Goal: Task Accomplishment & Management: Use online tool/utility

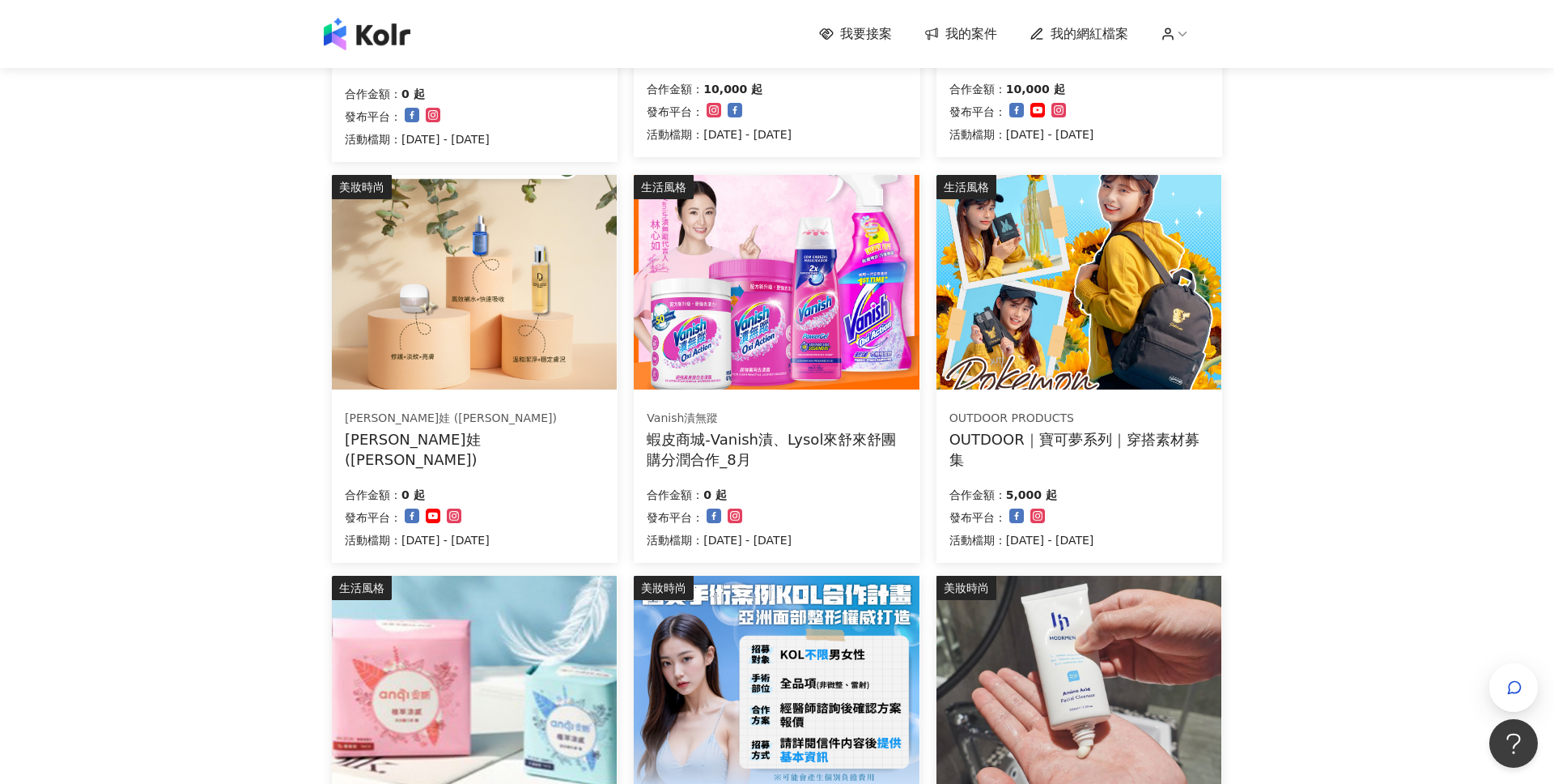
scroll to position [461, 0]
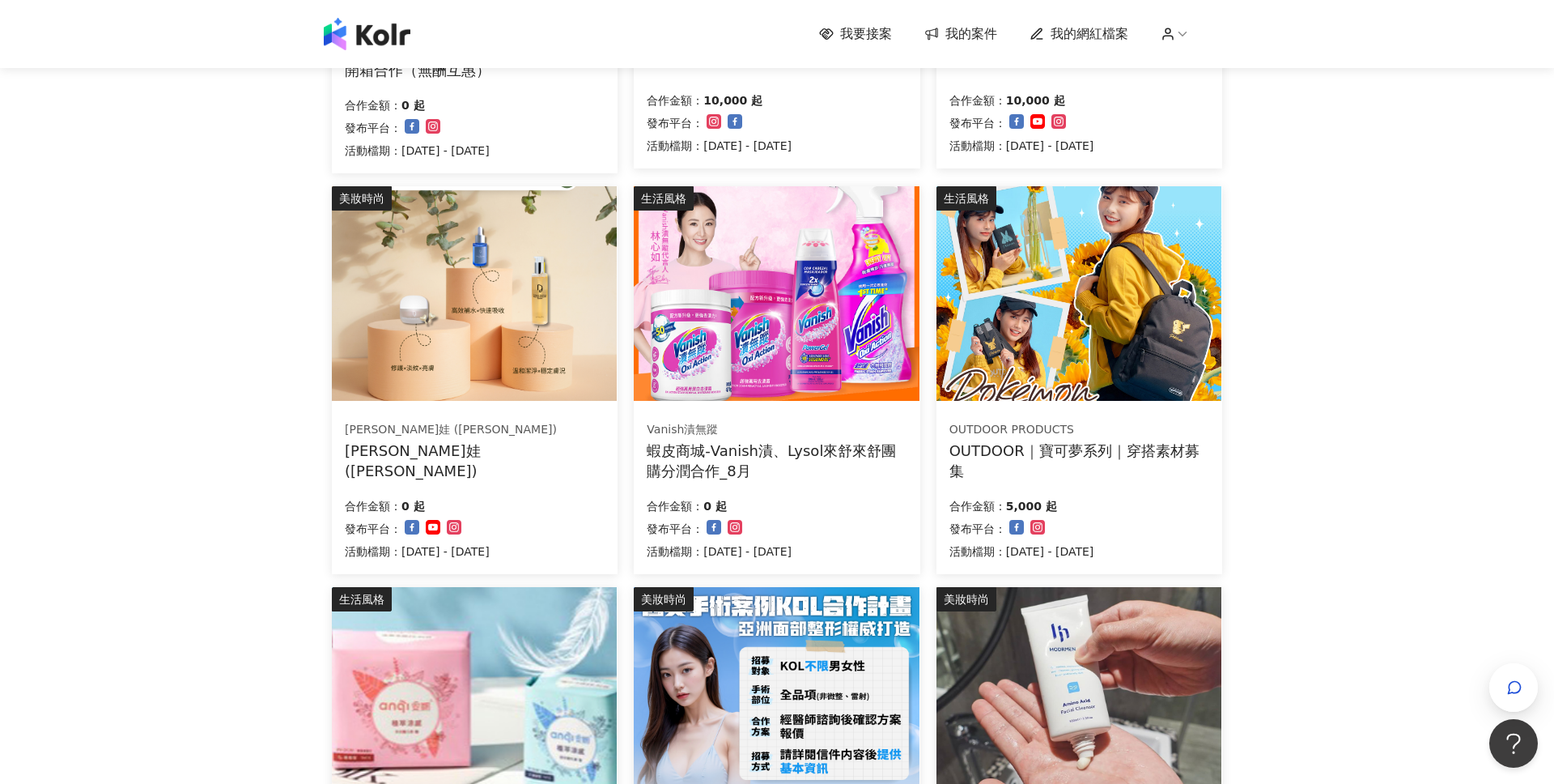
click at [781, 440] on div "蝦皮商城-Vanish漬、Lysol來舒來舒團購分潤合作_8月" at bounding box center [777, 460] width 260 height 41
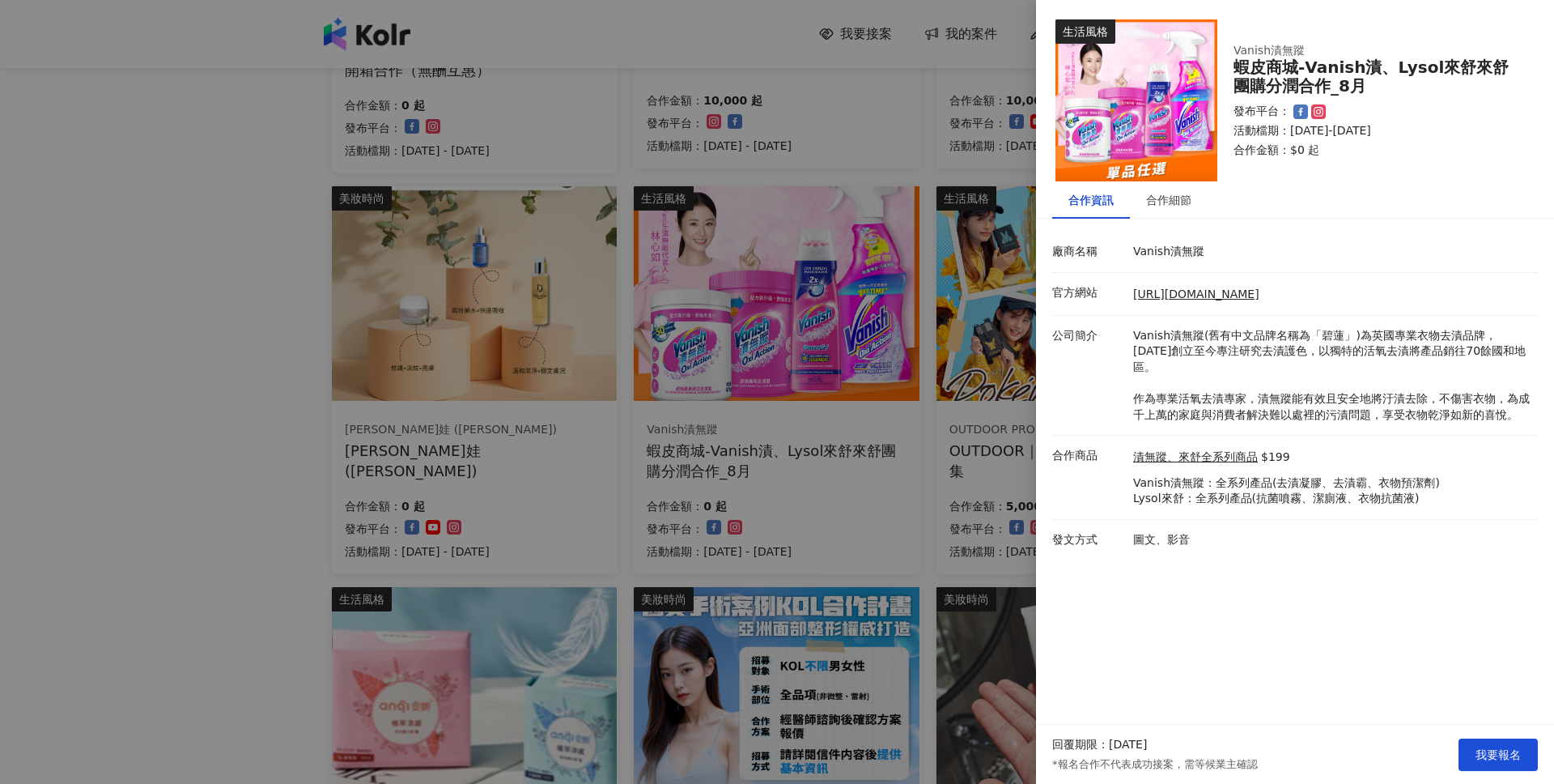
click at [90, 542] on div at bounding box center [777, 392] width 1554 height 784
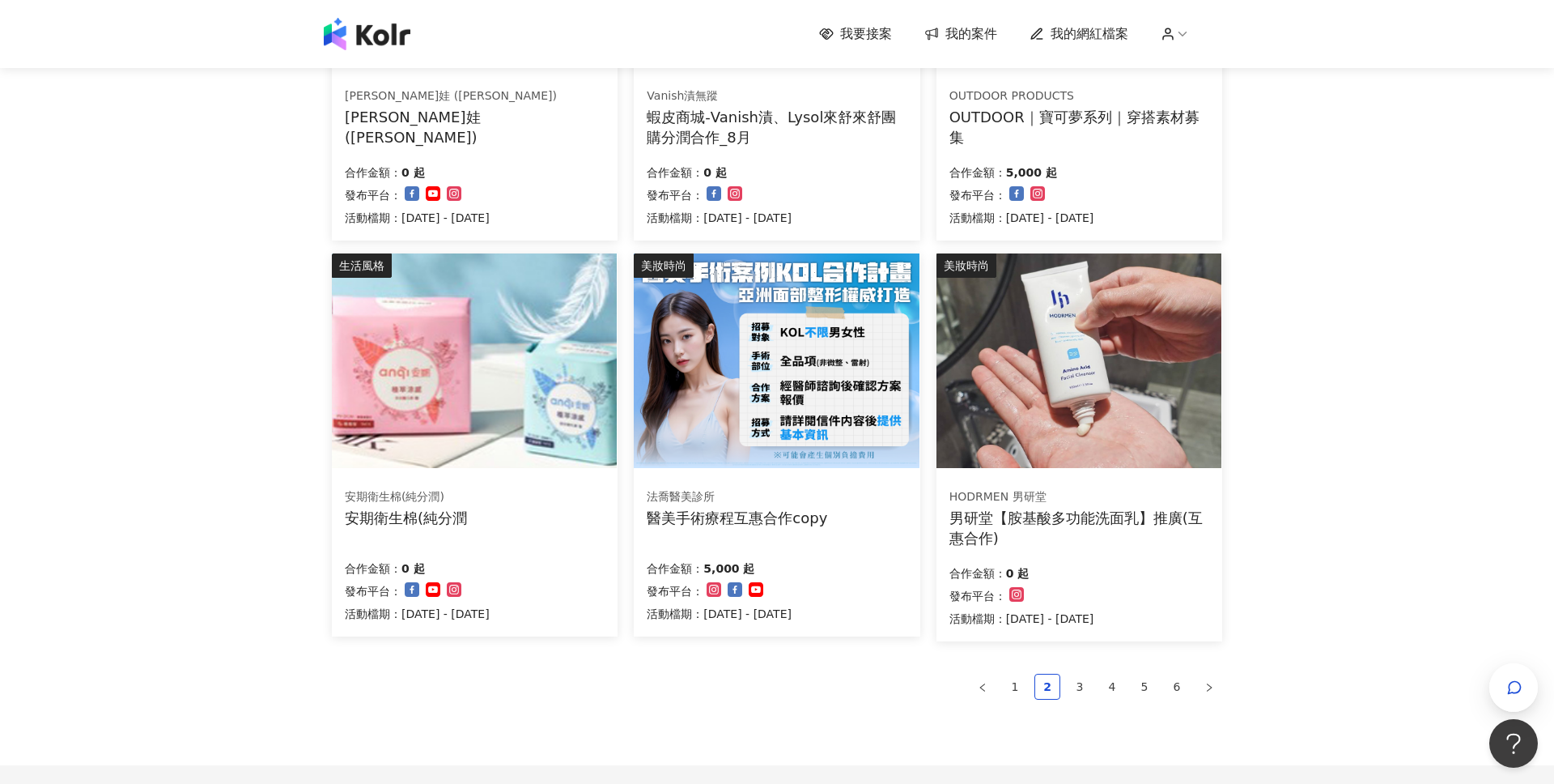
scroll to position [830, 0]
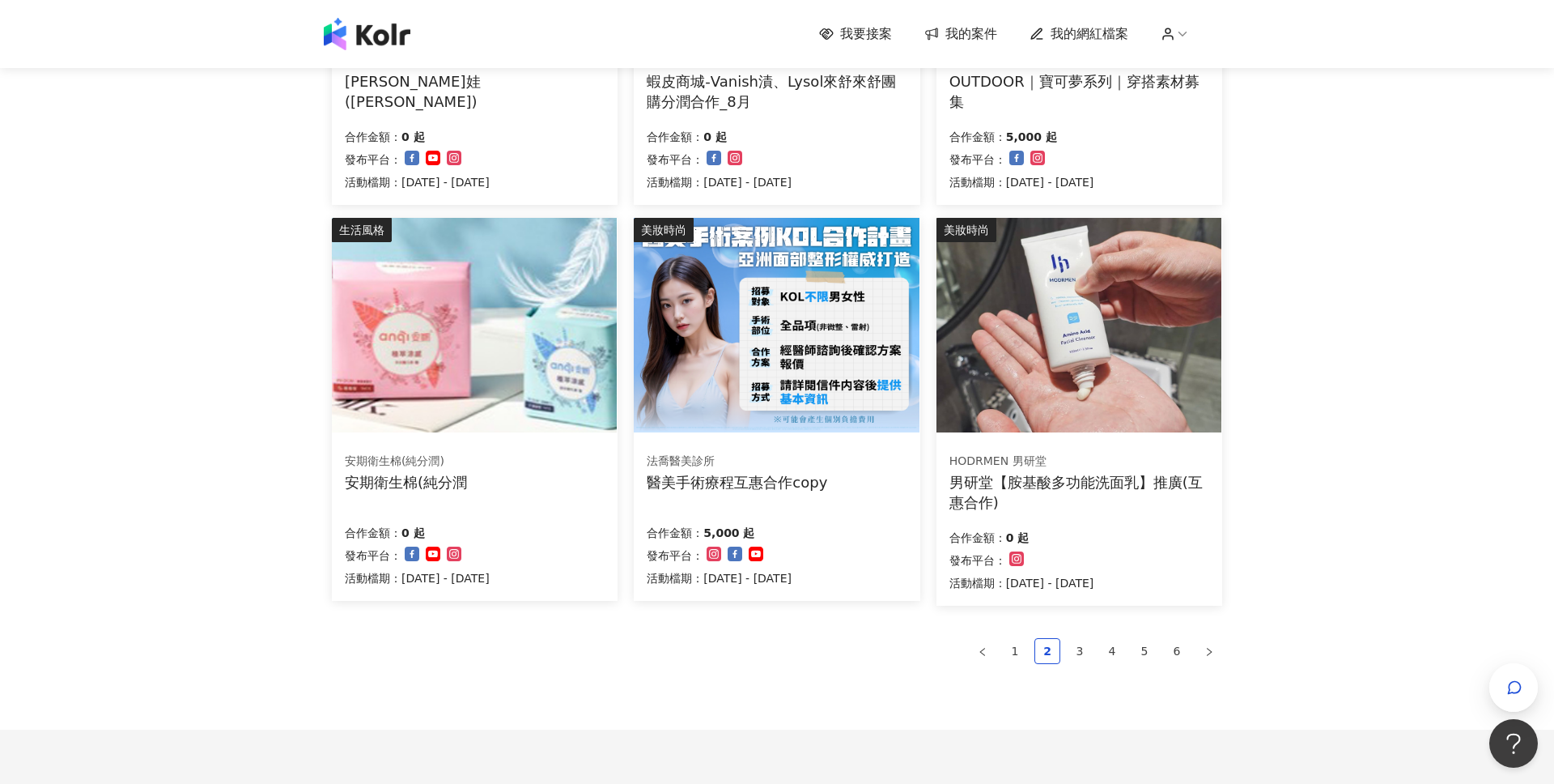
click at [1050, 478] on div "男研堂【胺基酸多功能洗面乳】推廣(互惠合作)" at bounding box center [1079, 492] width 260 height 41
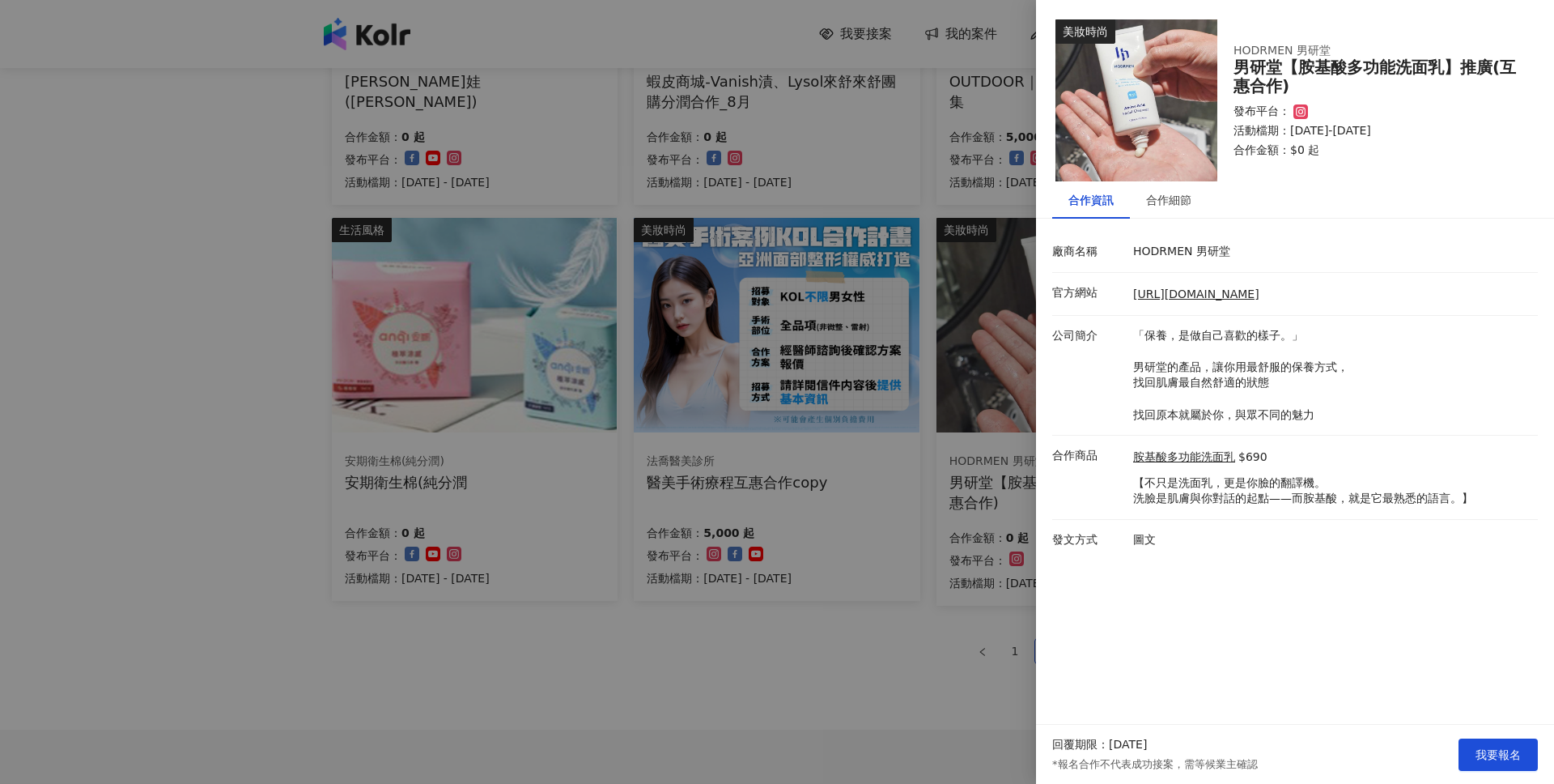
click at [110, 515] on div at bounding box center [777, 392] width 1554 height 784
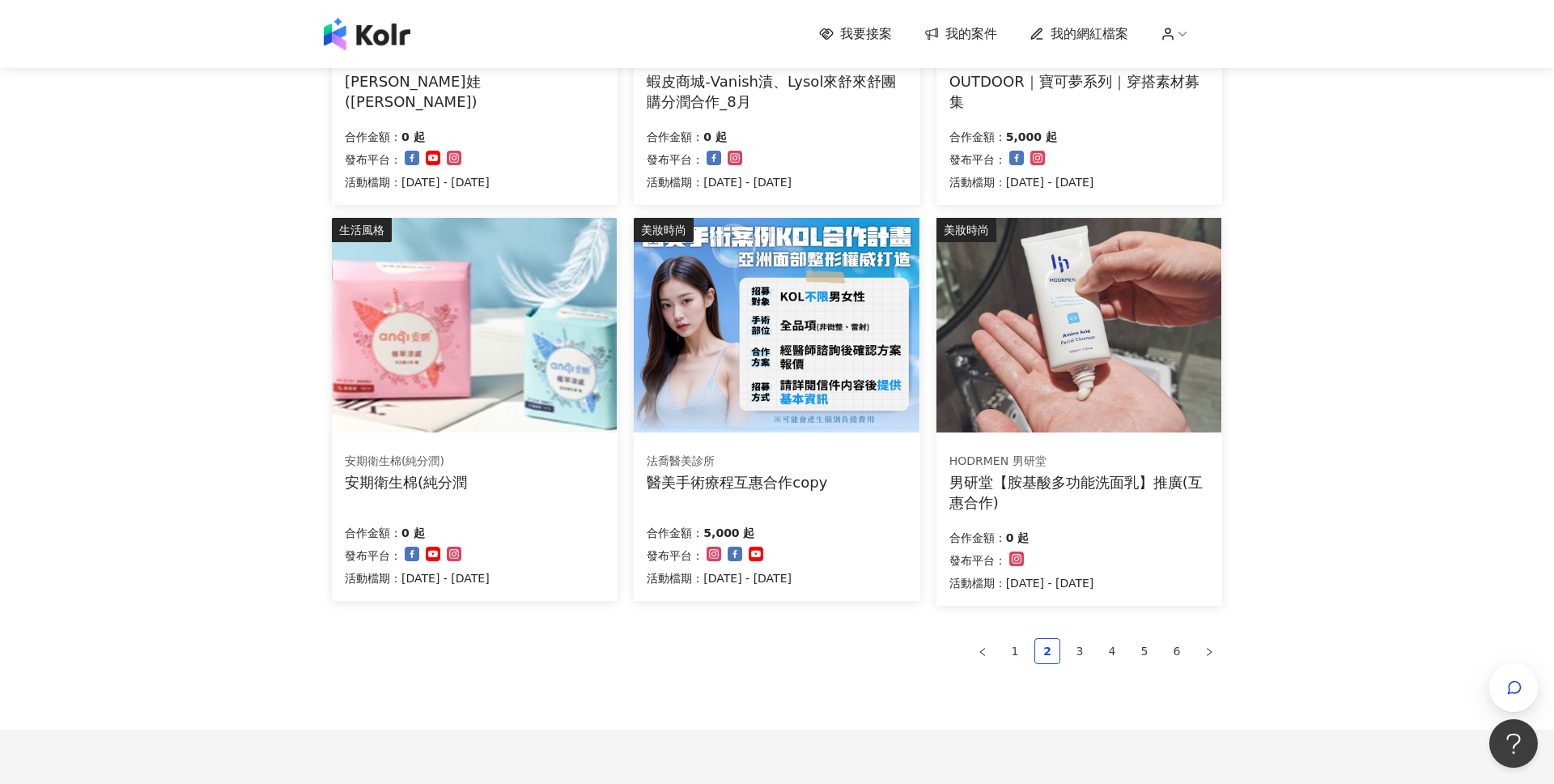
click at [1044, 479] on div "男研堂【胺基酸多功能洗面乳】推廣(互惠合作)" at bounding box center [1079, 492] width 260 height 41
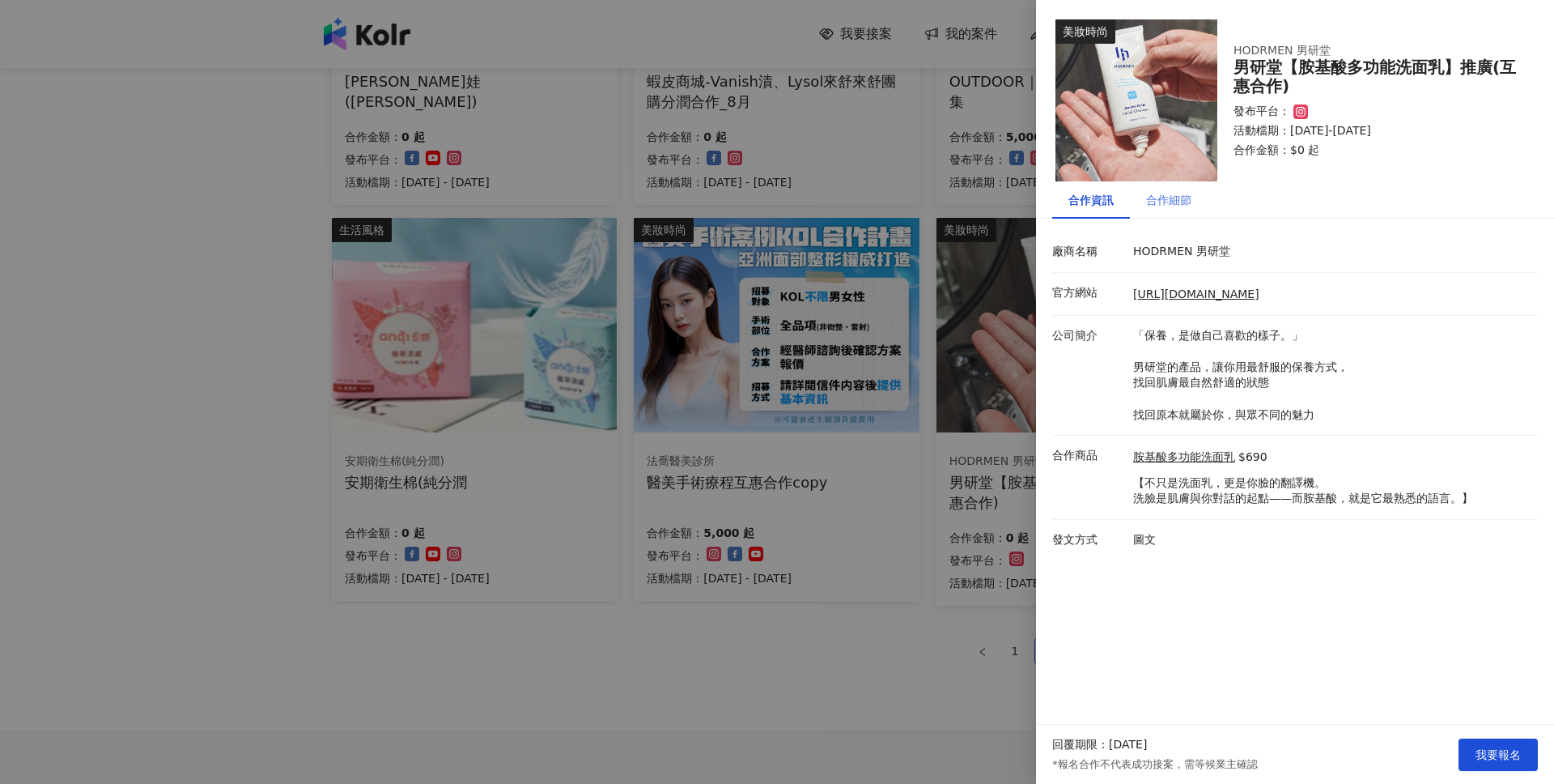
click at [1180, 210] on div "合作細節" at bounding box center [1169, 199] width 77 height 37
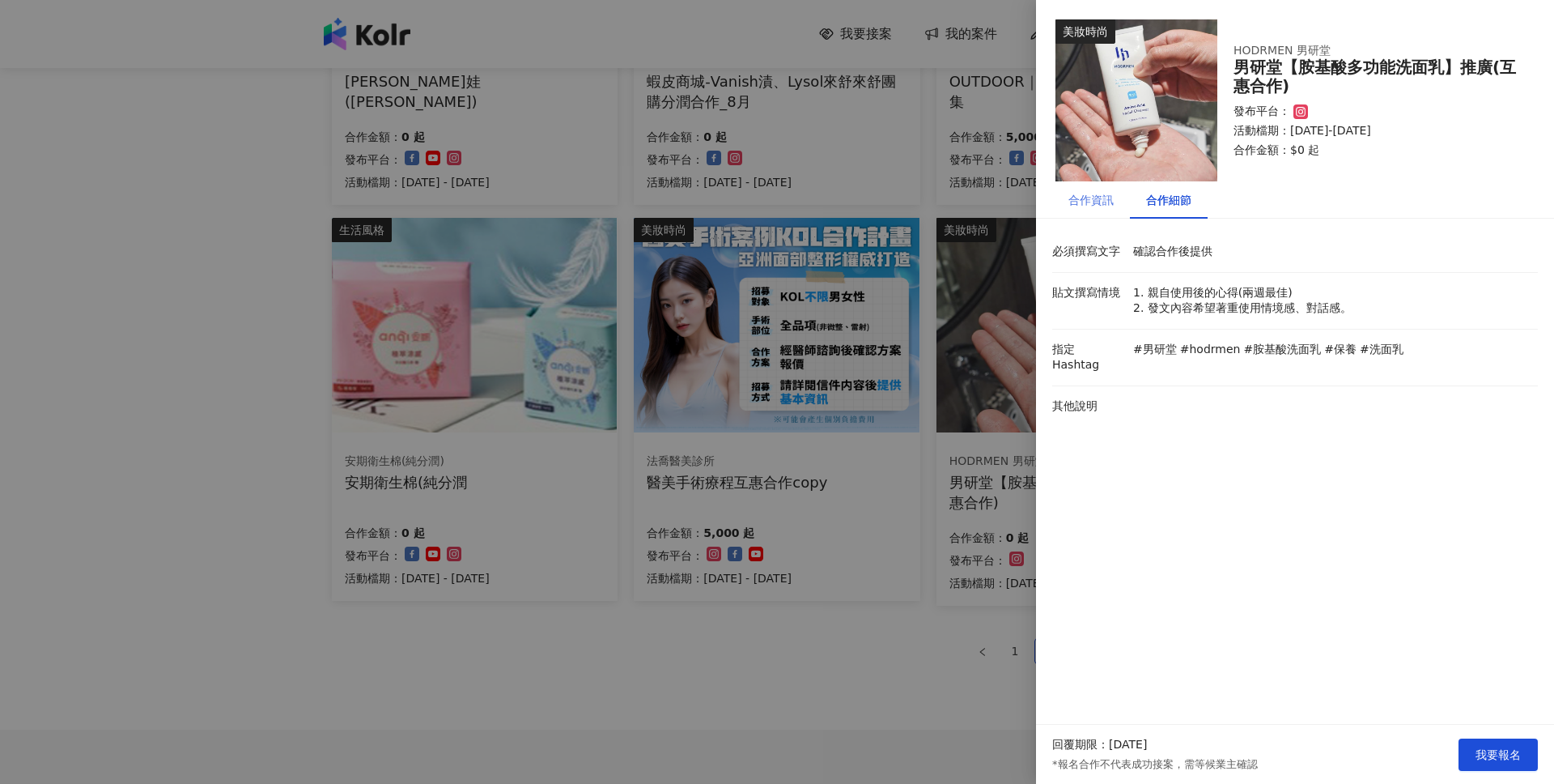
click at [1116, 207] on div "合作資訊" at bounding box center [1091, 199] width 77 height 37
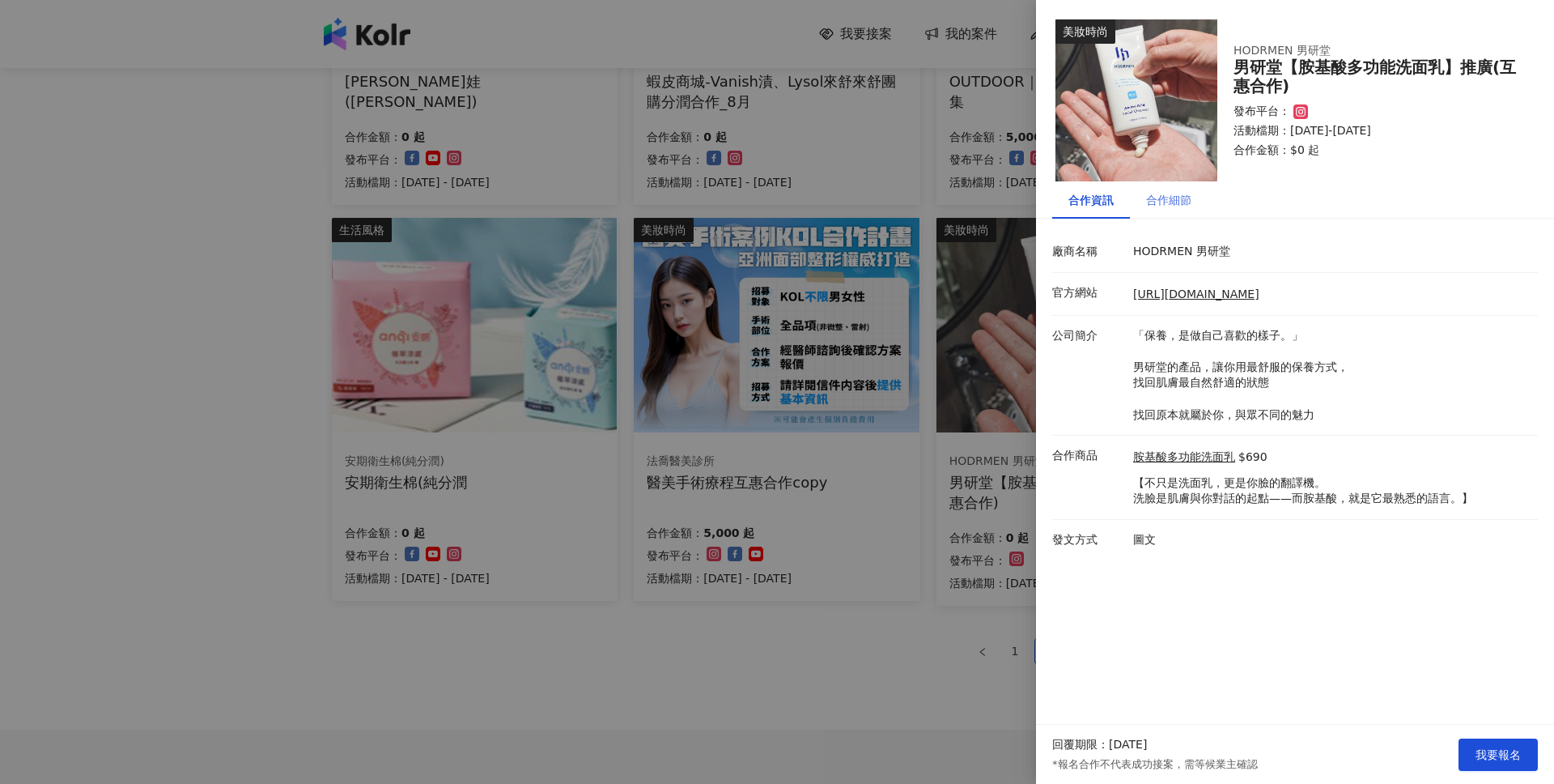
click at [1170, 188] on div "合作細節" at bounding box center [1169, 199] width 77 height 37
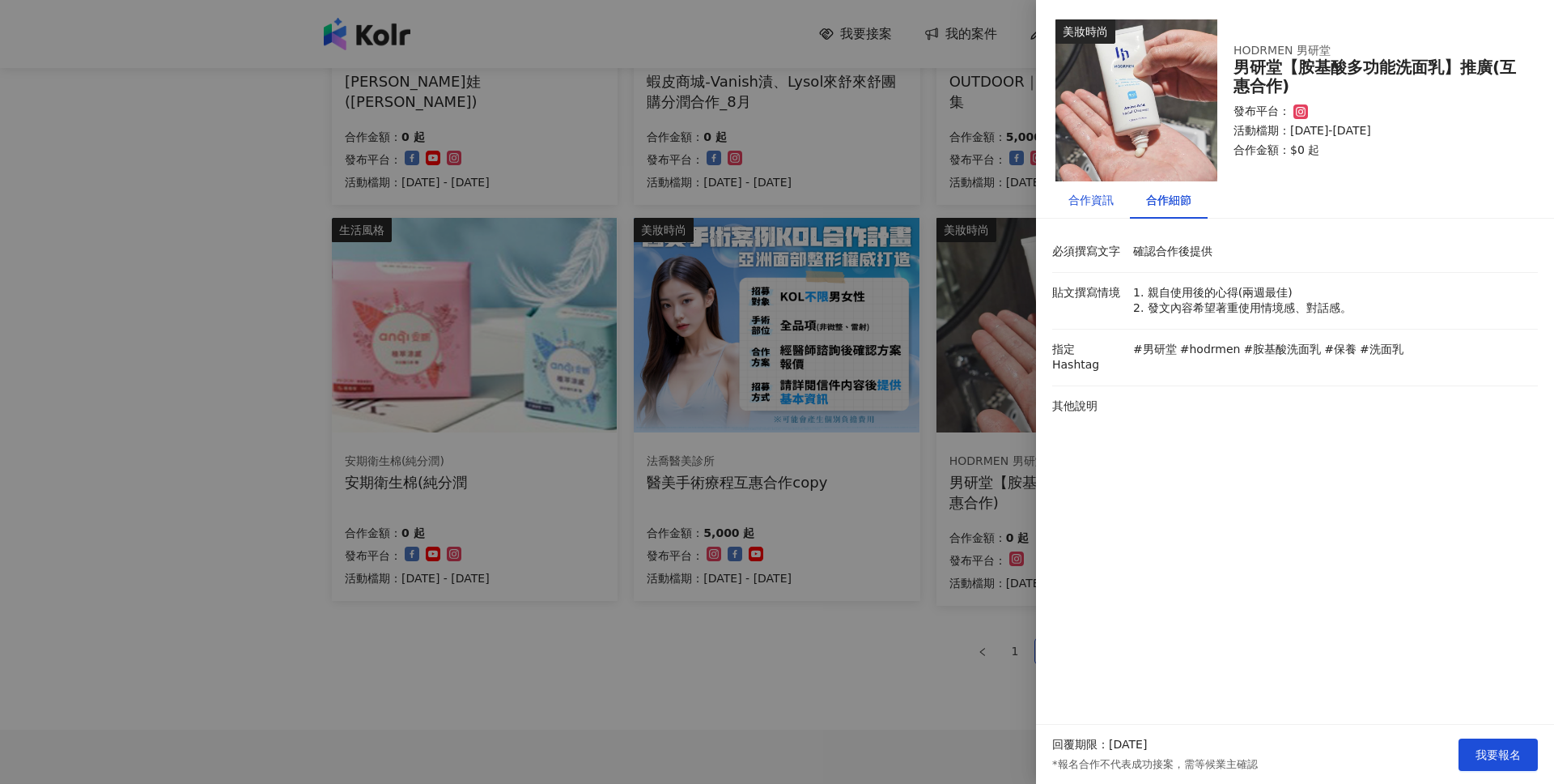
click at [1091, 203] on div "合作資訊" at bounding box center [1091, 199] width 45 height 18
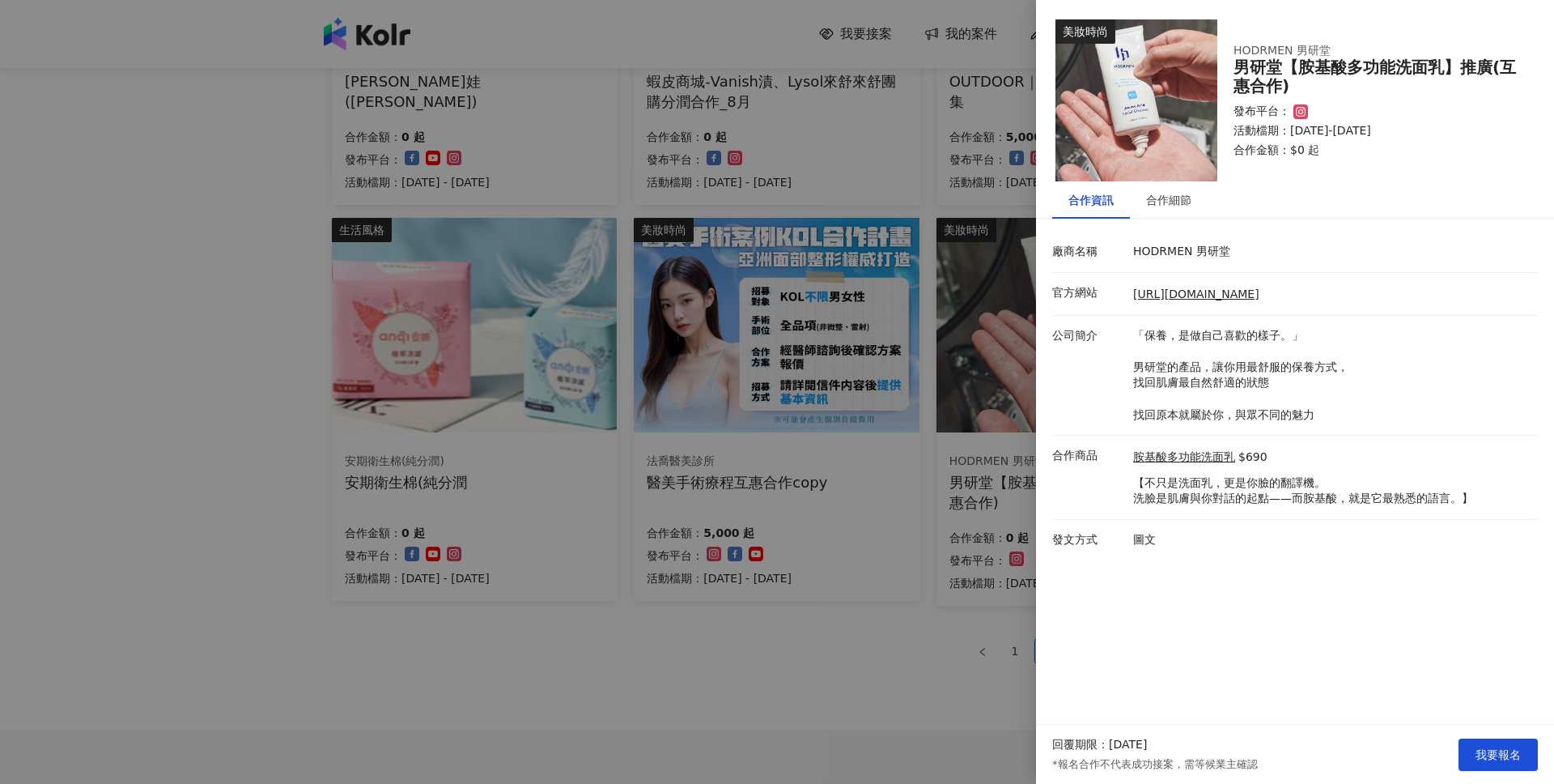
click at [224, 353] on div at bounding box center [777, 392] width 1554 height 784
